Goal: Transaction & Acquisition: Purchase product/service

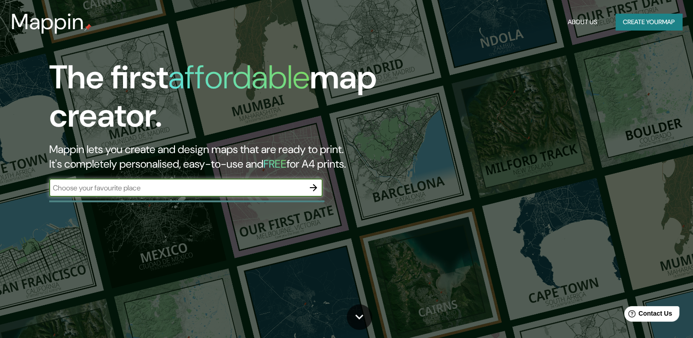
click at [273, 184] on input "text" at bounding box center [176, 188] width 255 height 10
type input "[GEOGRAPHIC_DATA]"
click at [315, 189] on icon "button" at bounding box center [313, 187] width 7 height 7
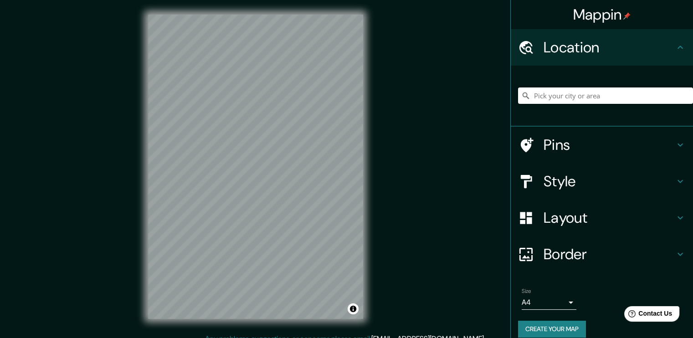
click at [565, 99] on input "Pick your city or area" at bounding box center [605, 95] width 175 height 16
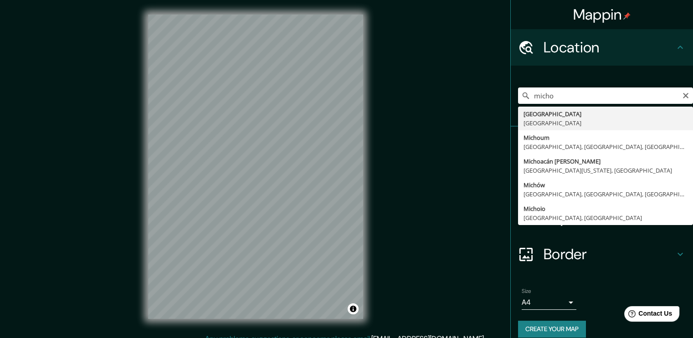
type input "[GEOGRAPHIC_DATA], [GEOGRAPHIC_DATA]"
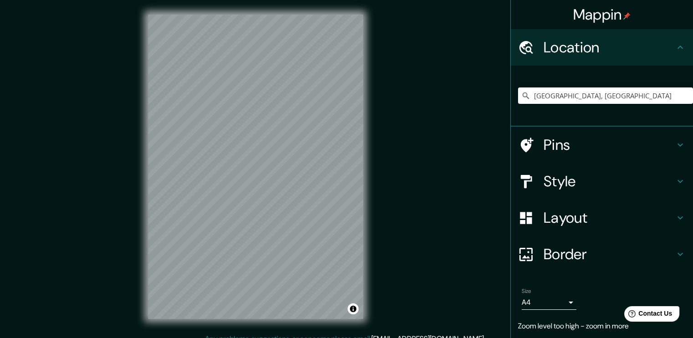
click at [565, 176] on h4 "Style" at bounding box center [608, 181] width 131 height 18
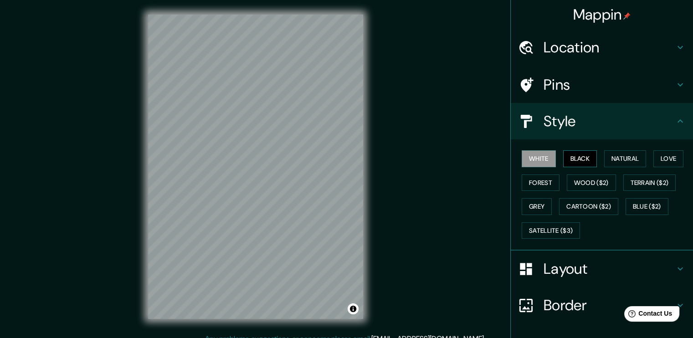
click at [583, 157] on button "Black" at bounding box center [580, 158] width 34 height 17
click at [591, 56] on h4 "Location" at bounding box center [608, 47] width 131 height 18
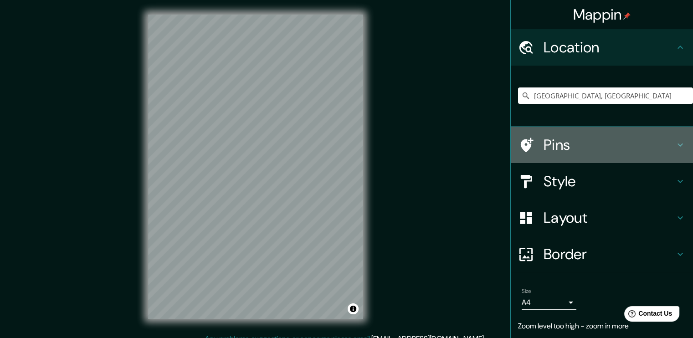
click at [559, 152] on h4 "Pins" at bounding box center [608, 145] width 131 height 18
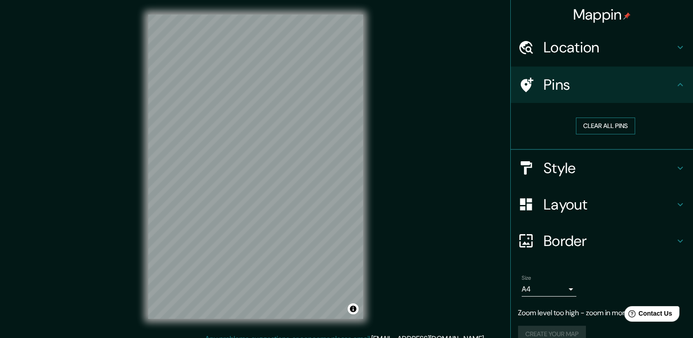
click at [596, 129] on button "Clear all pins" at bounding box center [605, 126] width 59 height 17
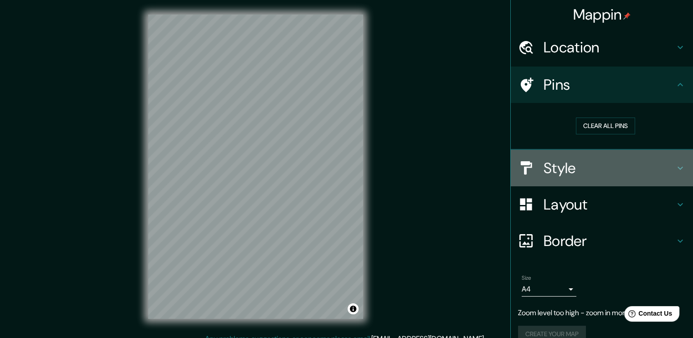
click at [558, 169] on h4 "Style" at bounding box center [608, 168] width 131 height 18
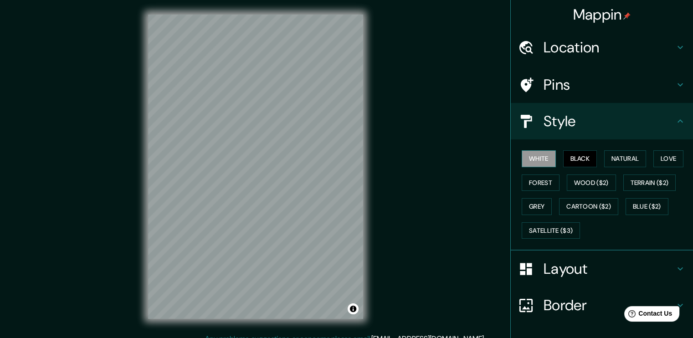
click at [539, 153] on button "White" at bounding box center [539, 158] width 34 height 17
click at [573, 273] on h4 "Layout" at bounding box center [608, 269] width 131 height 18
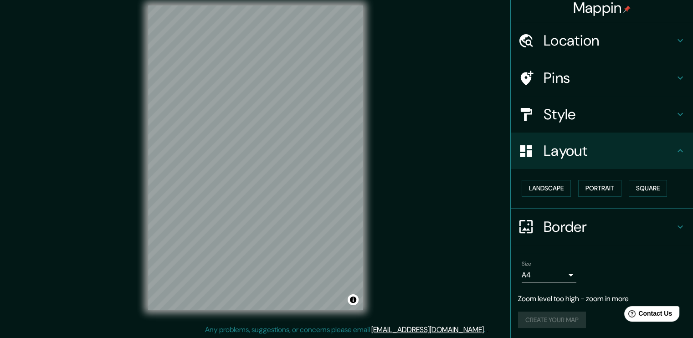
scroll to position [10, 0]
click at [523, 275] on body "Mappin Location [GEOGRAPHIC_DATA], [GEOGRAPHIC_DATA] Pins Style Layout Landscap…" at bounding box center [346, 159] width 693 height 338
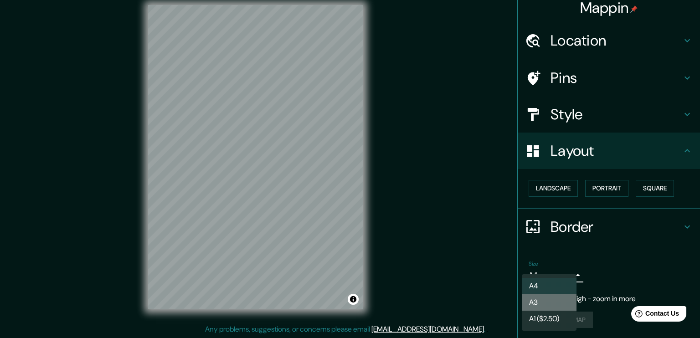
click at [541, 304] on li "A3" at bounding box center [549, 302] width 55 height 16
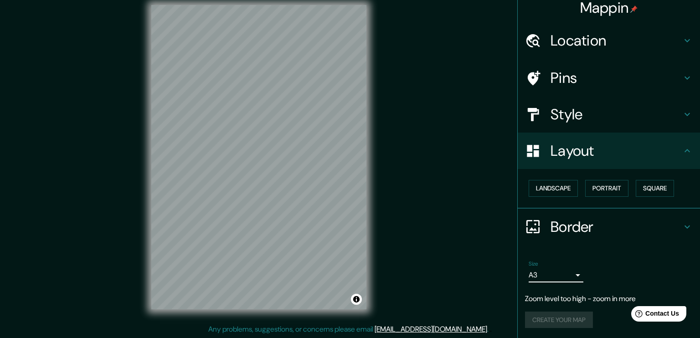
click at [545, 274] on body "Mappin Location [GEOGRAPHIC_DATA], [GEOGRAPHIC_DATA] Pins Style Layout Landscap…" at bounding box center [350, 159] width 700 height 338
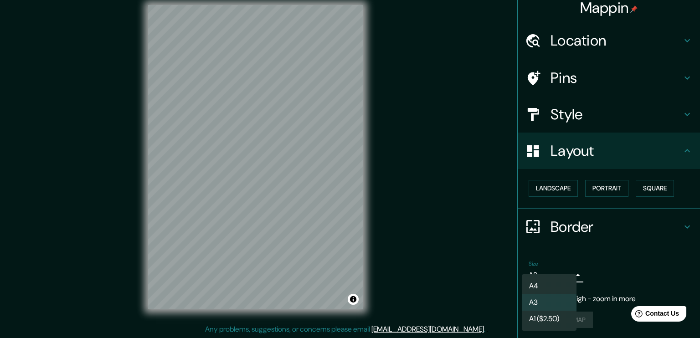
click at [548, 282] on li "A4" at bounding box center [549, 286] width 55 height 16
type input "single"
